Goal: Find specific page/section: Find specific page/section

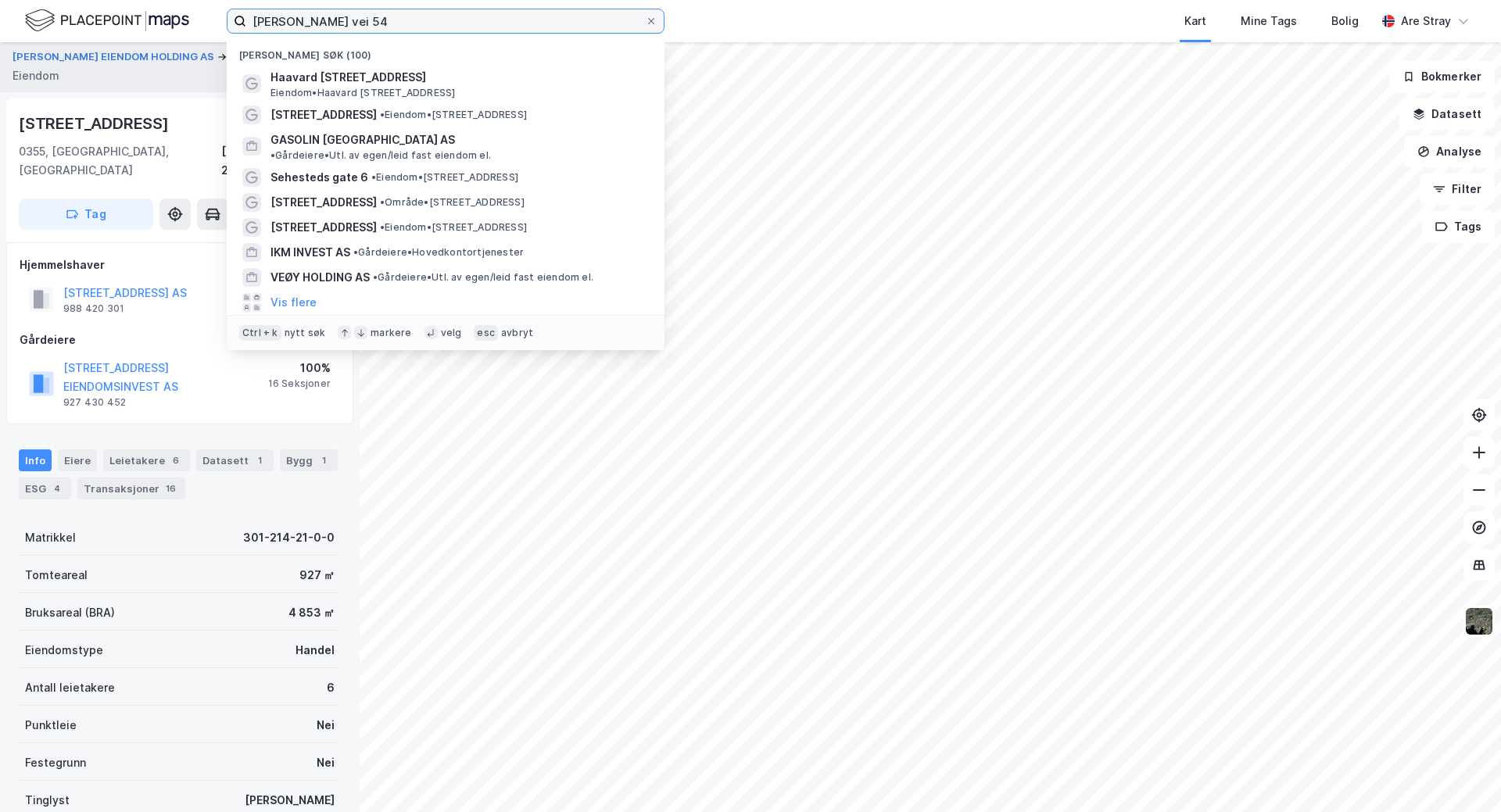
drag, startPoint x: 431, startPoint y: 15, endPoint x: -42, endPoint y: 15, distance: 473.0
click at [0, 15] on html "[PERSON_NAME] vei 54 Nylige søk (100) [PERSON_NAME] vei 54 Eiendom • [STREET_AD…" at bounding box center [750, 406] width 1501 height 812
paste input "Moseidsletta 3"
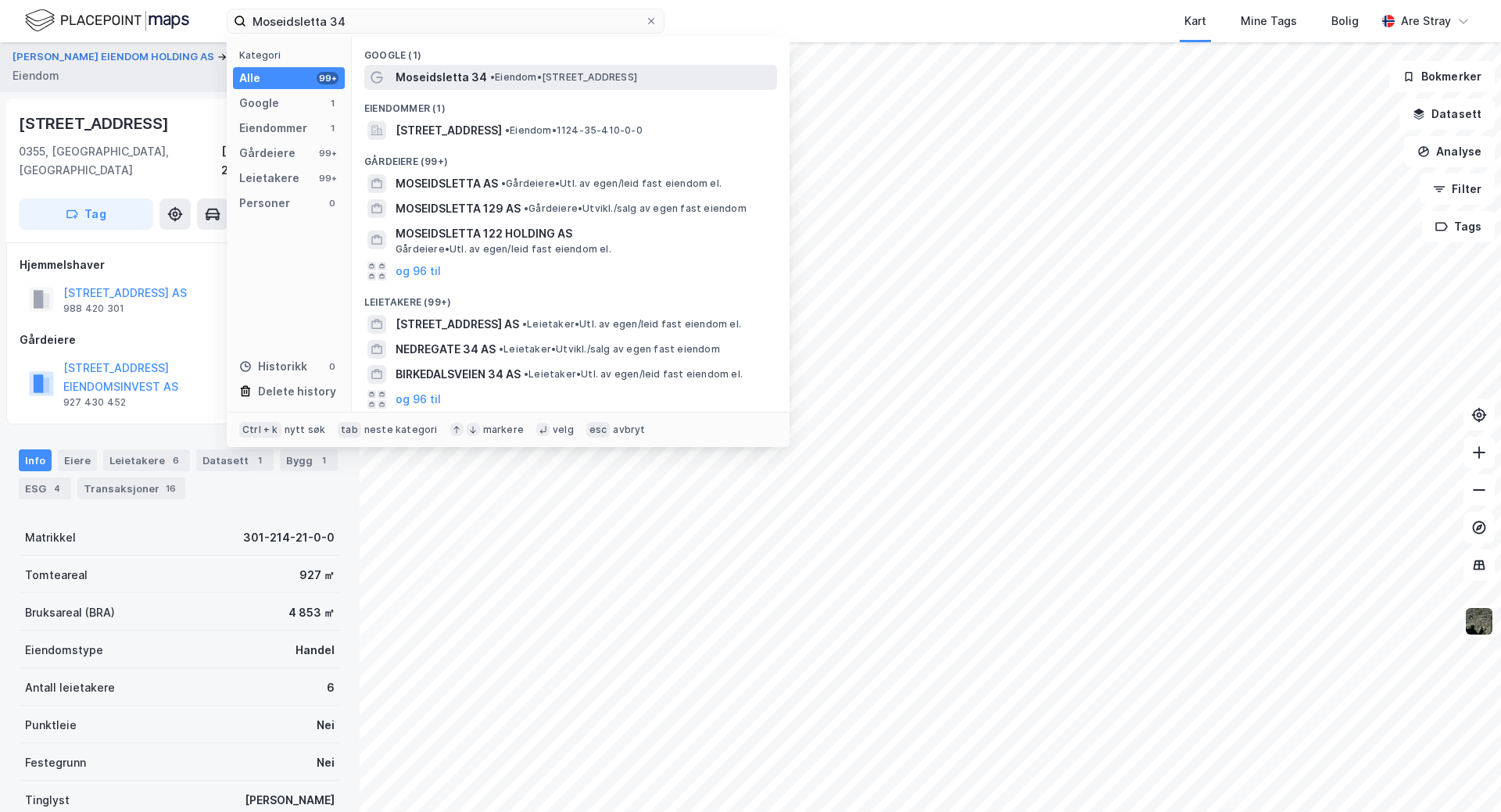
click at [441, 68] on span "Moseidsletta 34" at bounding box center [442, 77] width 92 height 19
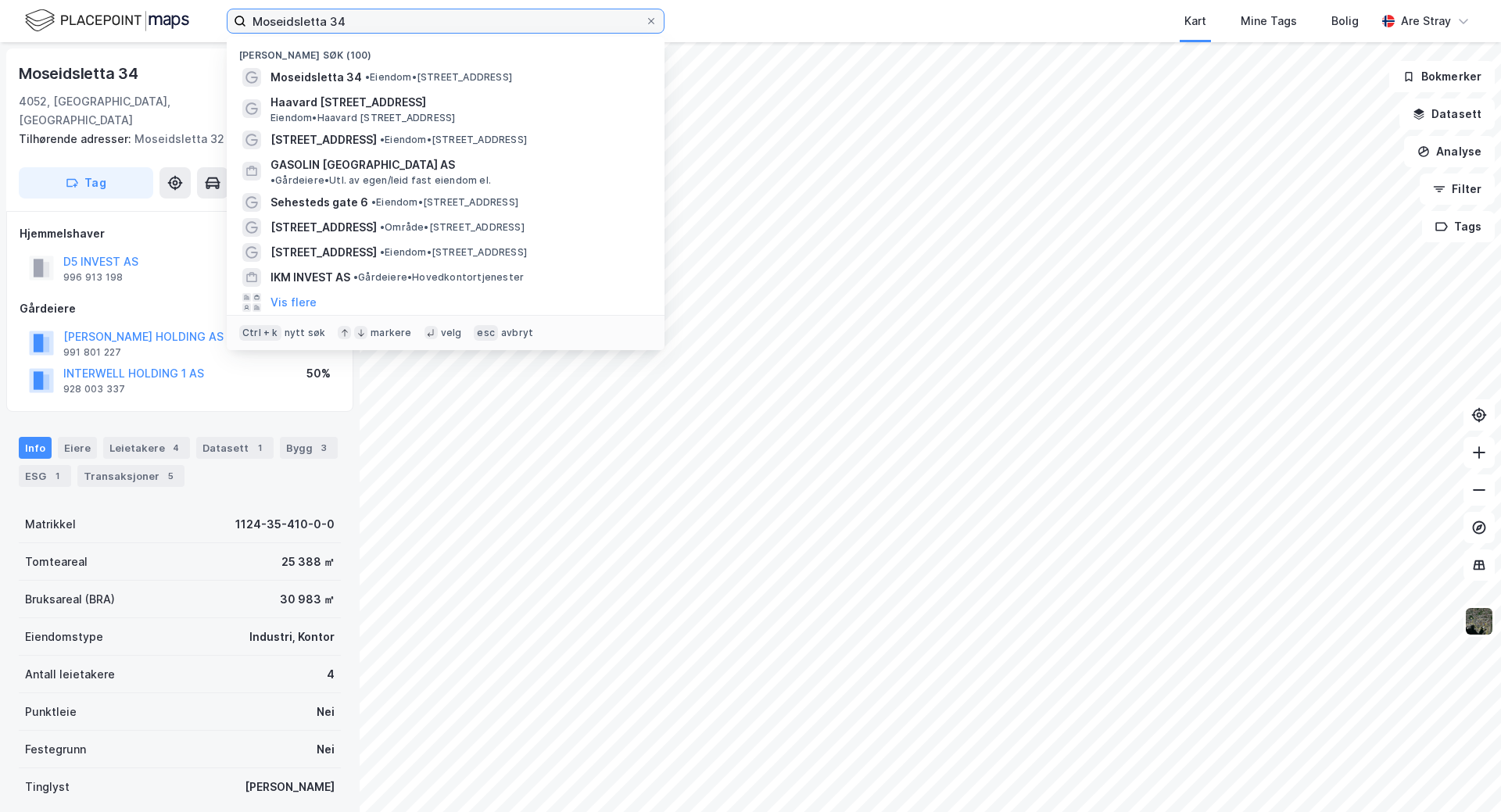
click at [342, 20] on input "Moseidsletta 34" at bounding box center [445, 21] width 399 height 24
drag, startPoint x: 361, startPoint y: 20, endPoint x: 162, endPoint y: 4, distance: 199.6
click at [162, 4] on div "Moseidsletta 34 Nylige søk (100) Moseidsletta 34 • Eiendom • [STREET_ADDRESS][P…" at bounding box center [750, 21] width 1501 height 42
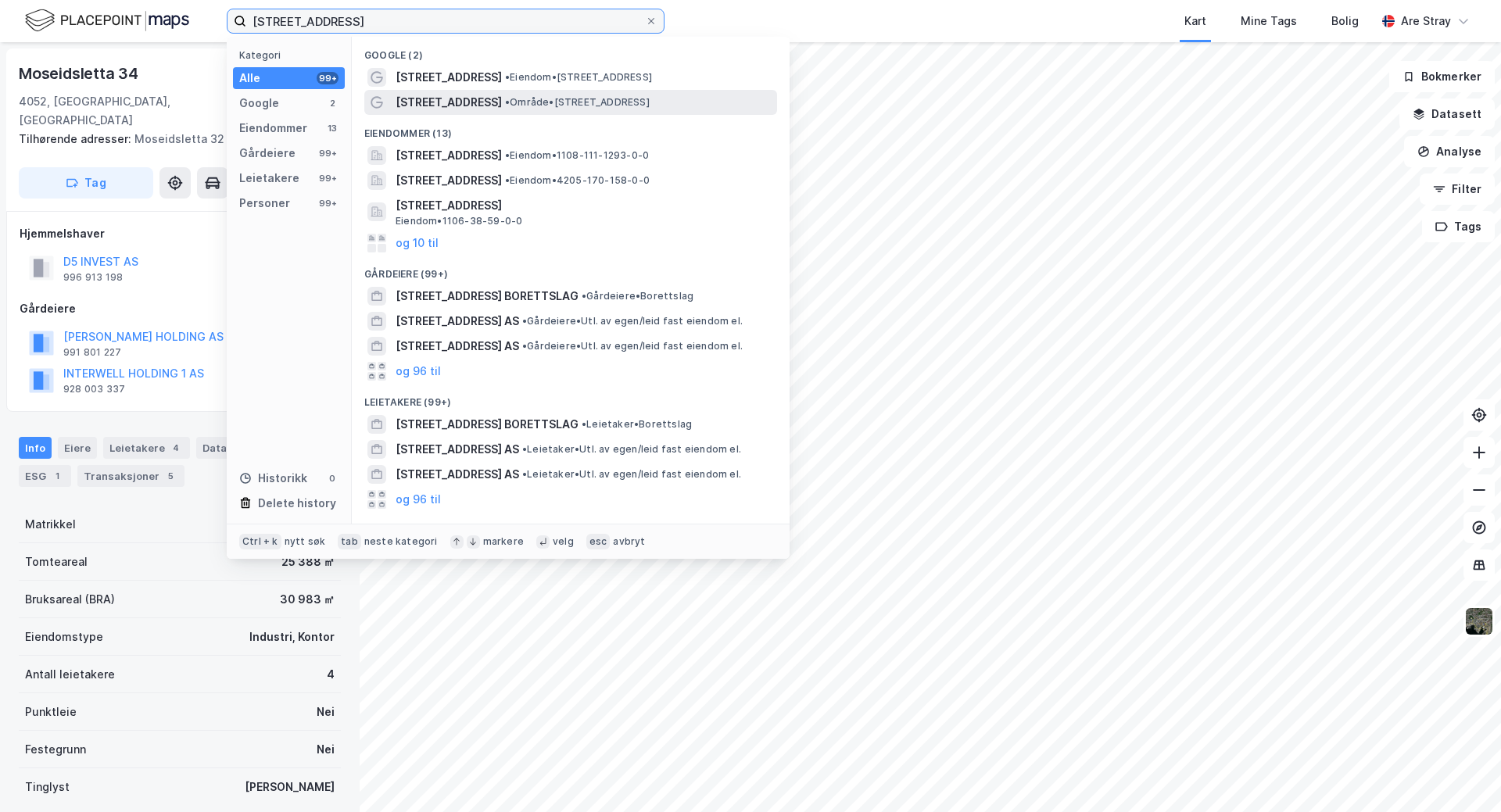
type input "[STREET_ADDRESS]"
click at [505, 103] on span "• Område • [STREET_ADDRESS]" at bounding box center [578, 102] width 145 height 12
